Goal: Task Accomplishment & Management: Use online tool/utility

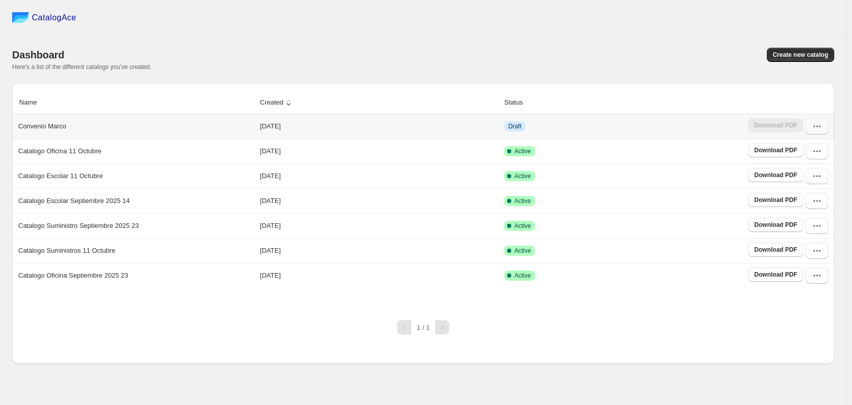
click at [812, 126] on icon "button" at bounding box center [817, 126] width 10 height 10
click at [792, 214] on span "Edit" at bounding box center [795, 218] width 11 height 8
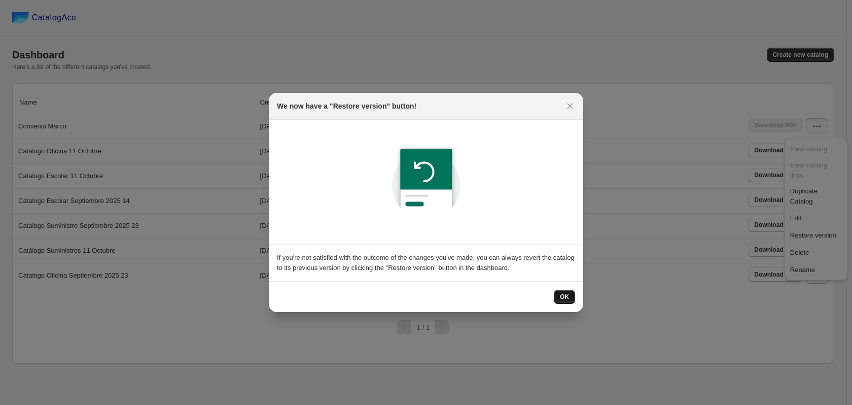
click at [564, 295] on span "OK" at bounding box center [564, 297] width 9 height 8
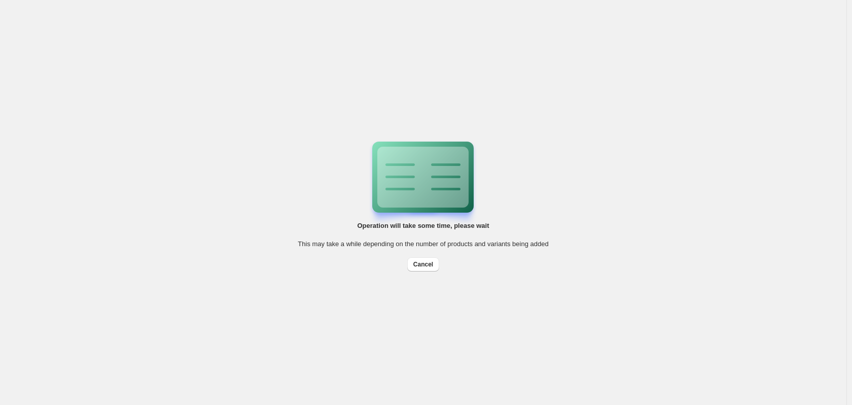
click at [519, 212] on div "Operation will take some time, please wait This may take a while depending on t…" at bounding box center [423, 202] width 251 height 138
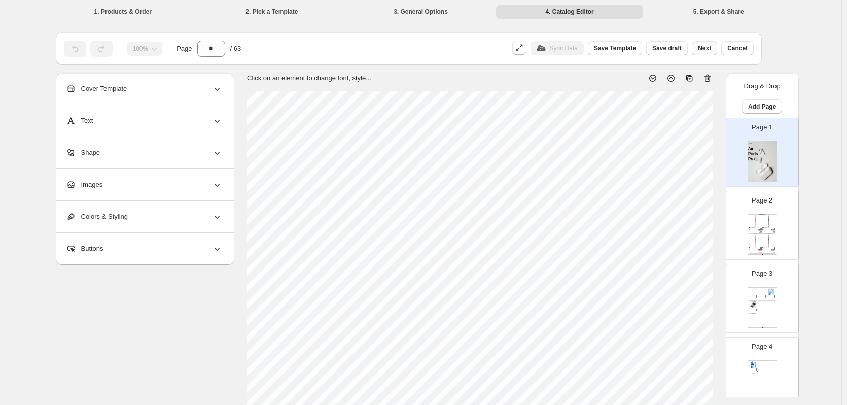
click at [708, 48] on span "Next" at bounding box center [704, 48] width 13 height 8
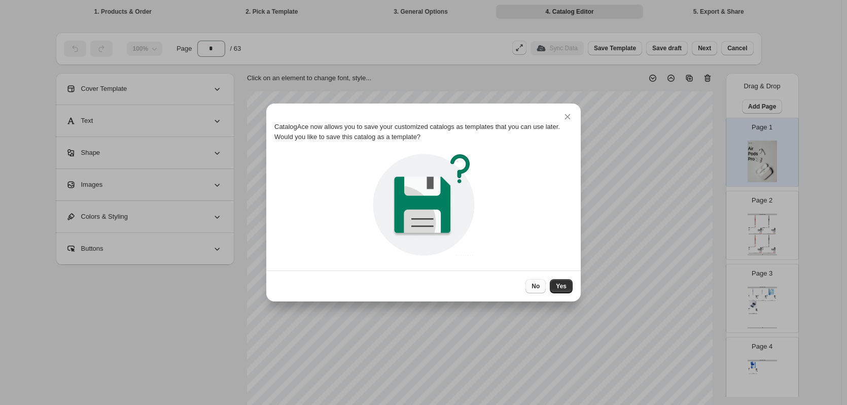
click at [528, 288] on button "No" at bounding box center [535, 286] width 20 height 14
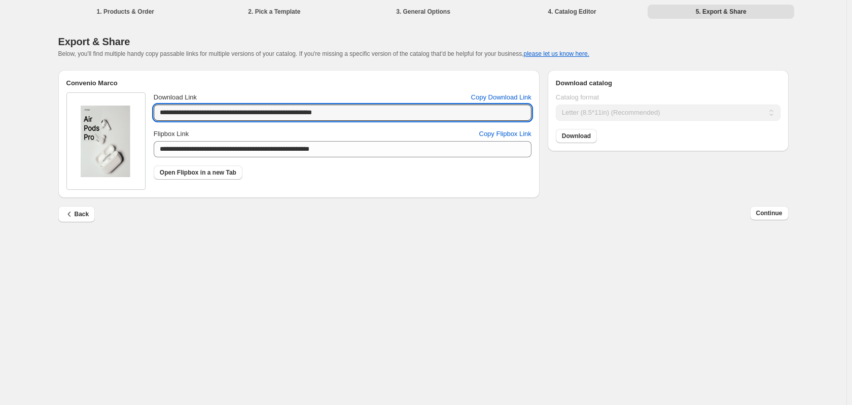
drag, startPoint x: 366, startPoint y: 112, endPoint x: 157, endPoint y: 100, distance: 209.3
click at [157, 100] on div "**********" at bounding box center [343, 106] width 378 height 28
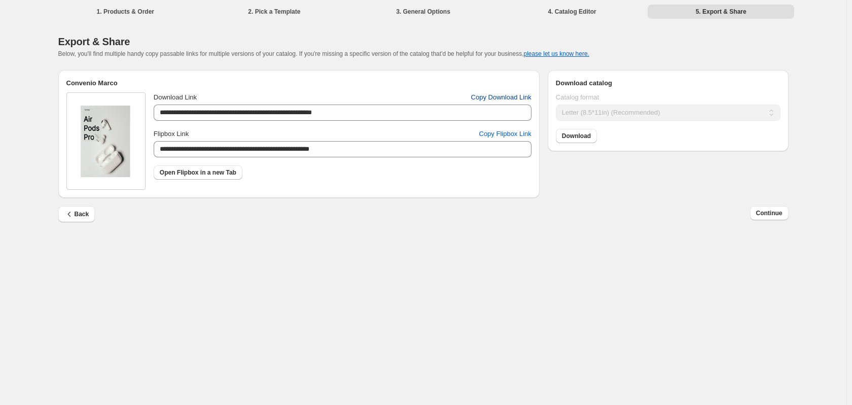
click at [502, 98] on span "Copy Download Link" at bounding box center [501, 97] width 60 height 10
click at [516, 99] on span "Copy Download Link" at bounding box center [501, 97] width 60 height 10
